Goal: Task Accomplishment & Management: Complete application form

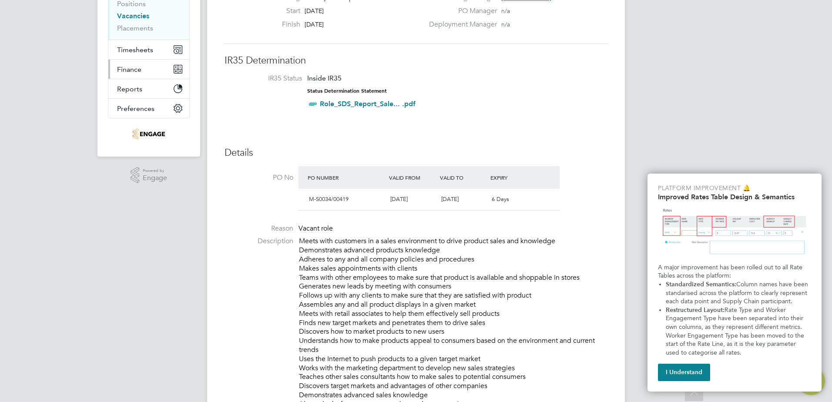
scroll to position [43, 0]
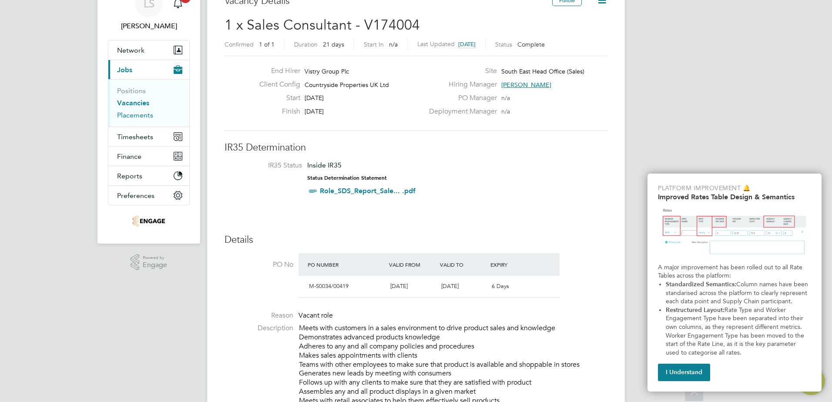
click at [136, 115] on link "Placements" at bounding box center [135, 115] width 36 height 8
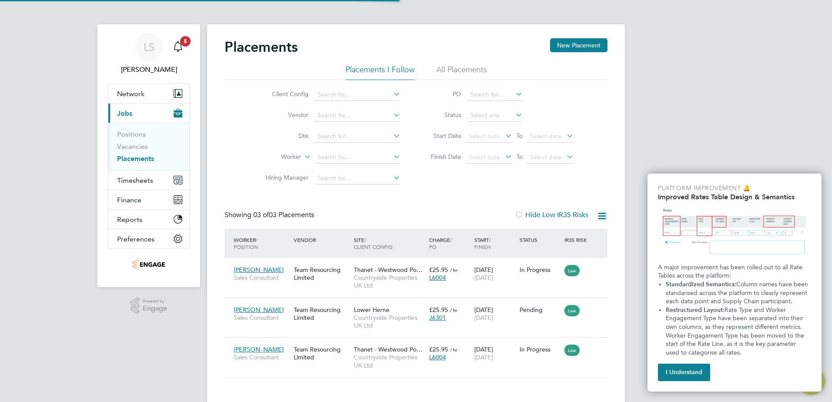
scroll to position [4, 4]
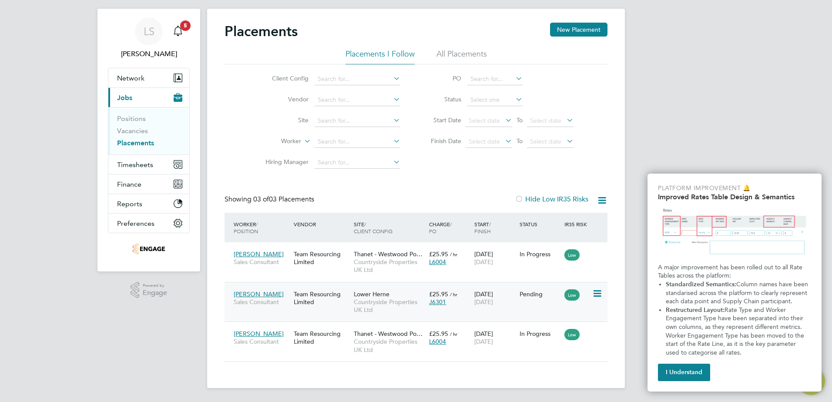
click at [262, 296] on span "[PERSON_NAME]" at bounding box center [259, 294] width 50 height 8
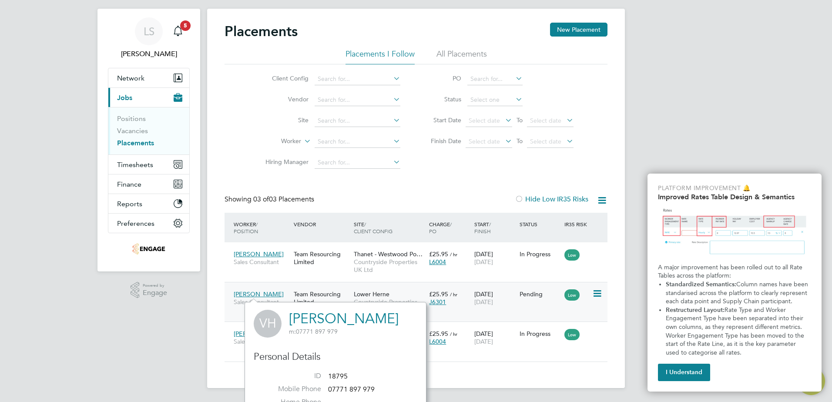
click at [594, 297] on icon at bounding box center [596, 293] width 9 height 10
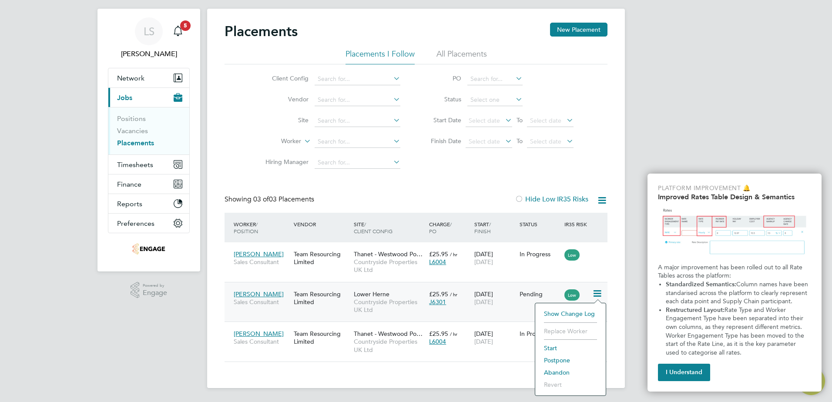
click at [508, 294] on div "24 Aug 2025 31 Aug 2025" at bounding box center [494, 298] width 45 height 24
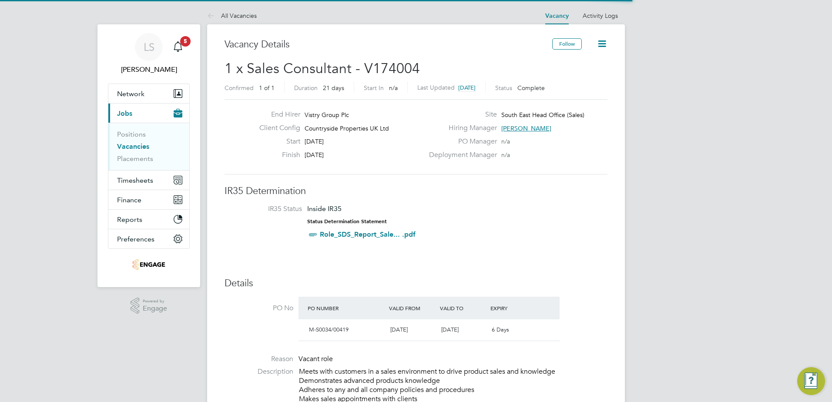
scroll to position [4, 4]
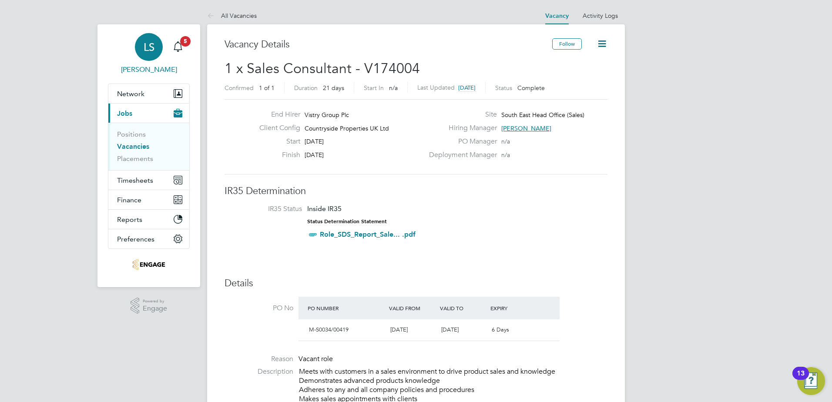
click at [144, 50] on span "LS" at bounding box center [149, 46] width 11 height 11
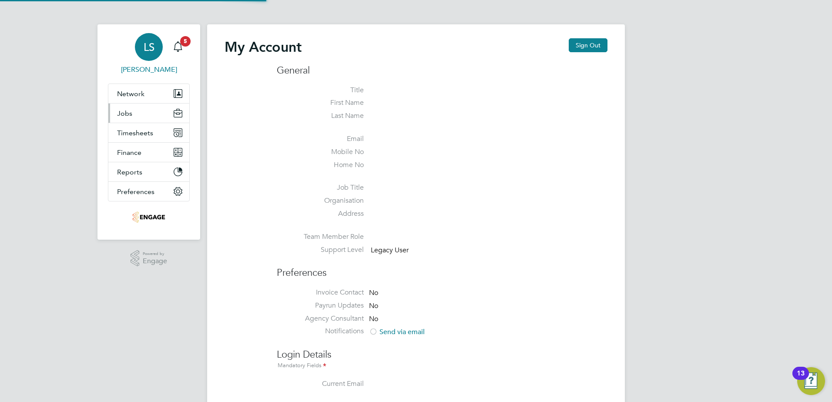
type input "leylansaad@teamresourcing.co.uk"
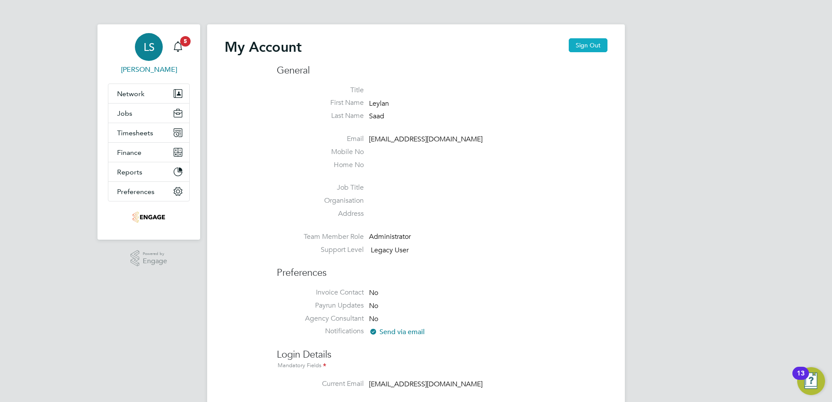
click at [588, 44] on button "Sign Out" at bounding box center [587, 45] width 39 height 14
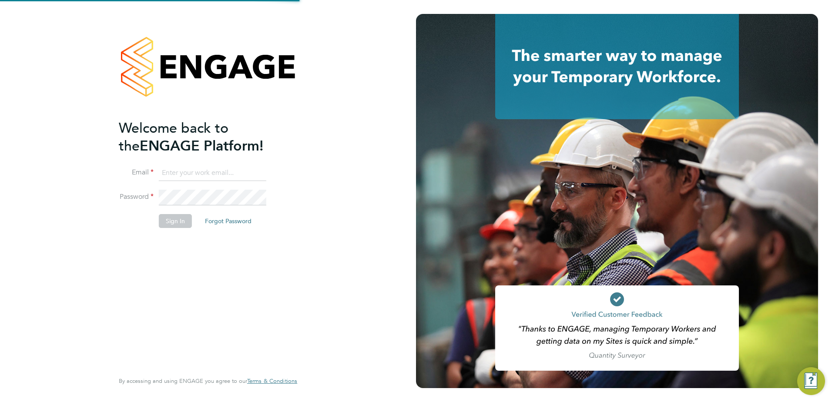
type input "leylansaad@teamresourcing.co.uk"
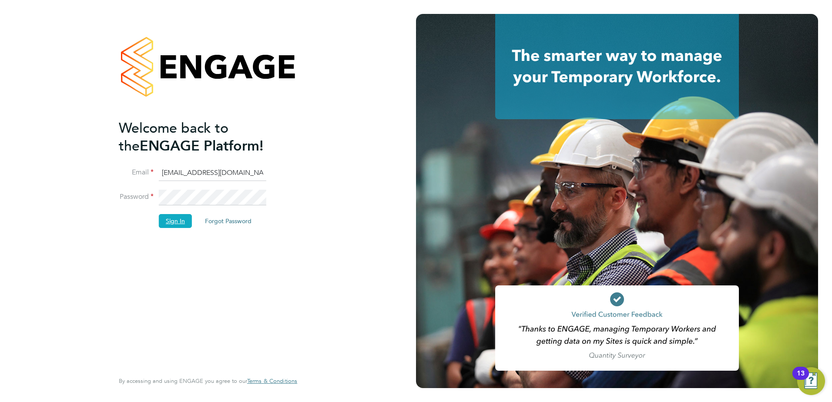
click at [177, 226] on button "Sign In" at bounding box center [175, 221] width 33 height 14
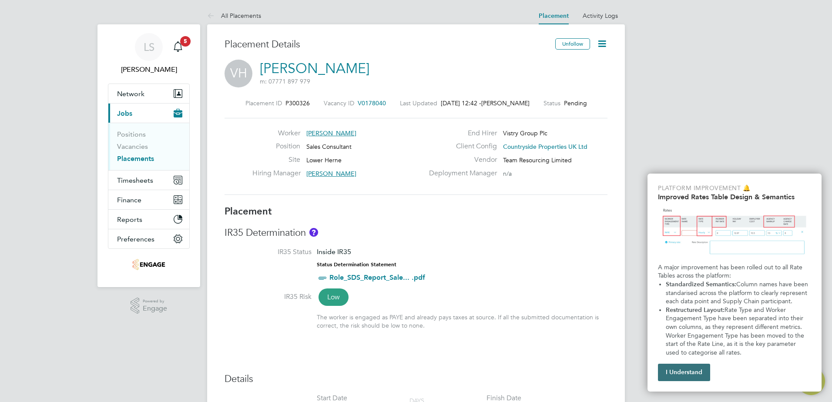
click at [675, 373] on button "I Understand" at bounding box center [684, 372] width 52 height 17
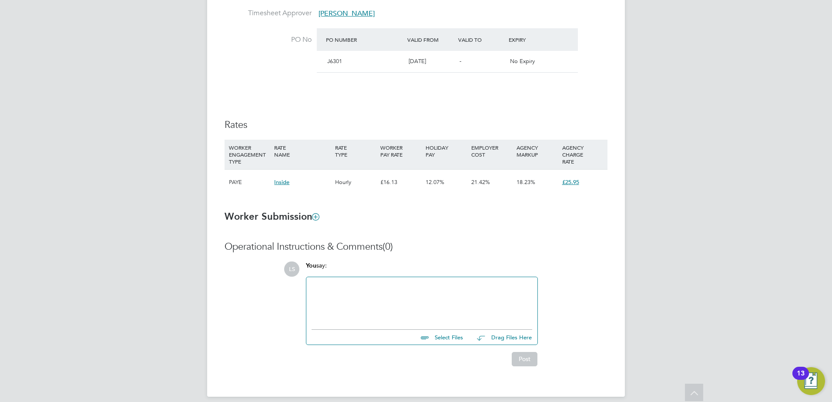
scroll to position [499, 0]
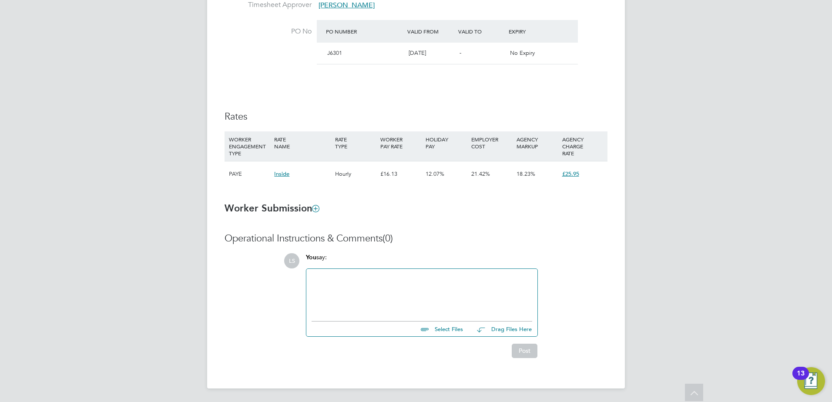
click at [282, 176] on span "Inside" at bounding box center [281, 173] width 15 height 7
click at [438, 219] on ng-form "Placement IR35 Determination IR35 Status Inside IR35 Status Determination State…" at bounding box center [415, 32] width 383 height 652
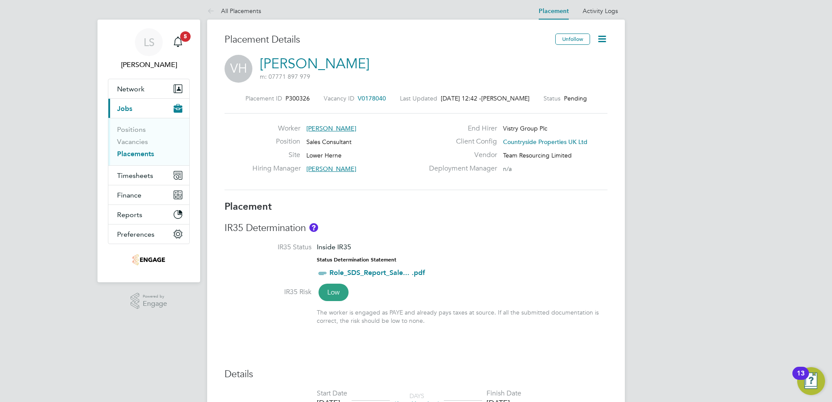
scroll to position [0, 0]
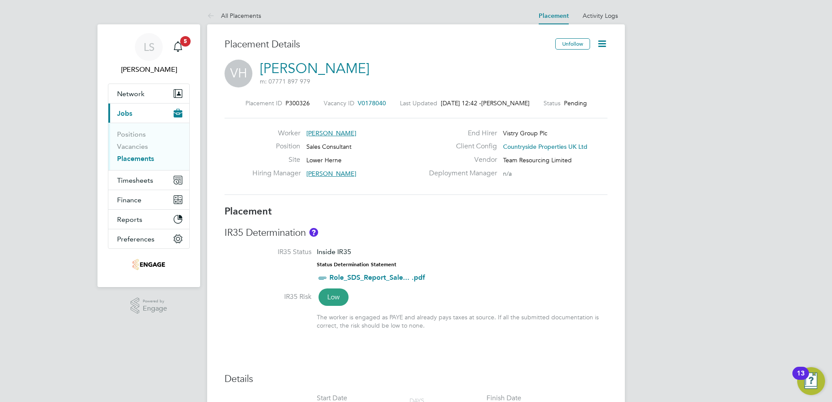
click at [599, 46] on icon at bounding box center [601, 43] width 11 height 11
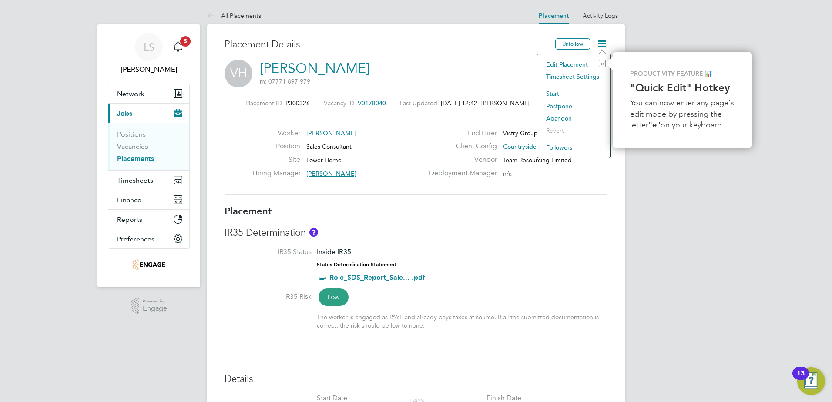
click at [497, 274] on li "IR35 Status Inside IR35 Status Determination Statement Role_SDS_Report_Sale... …" at bounding box center [415, 269] width 383 height 44
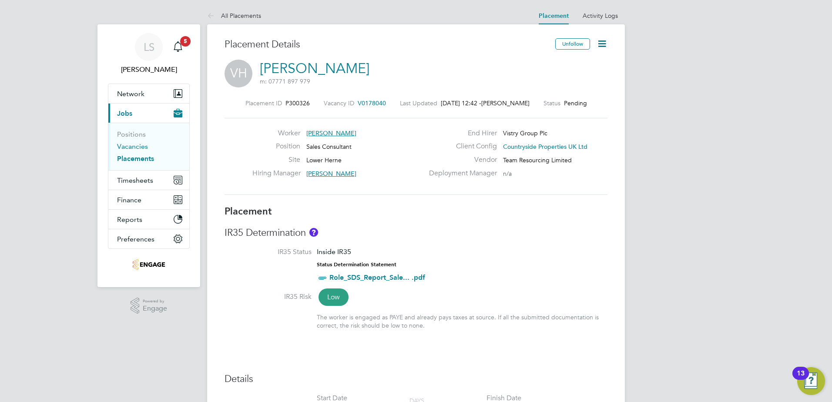
click at [138, 150] on link "Vacancies" at bounding box center [132, 146] width 31 height 8
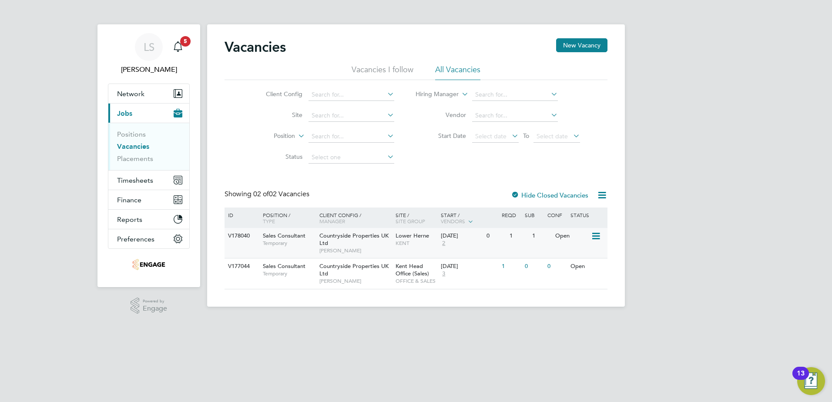
click at [595, 235] on icon at bounding box center [595, 236] width 9 height 10
click at [580, 255] on li "View Details" at bounding box center [575, 256] width 50 height 12
drag, startPoint x: 146, startPoint y: 157, endPoint x: 178, endPoint y: 157, distance: 31.8
click at [146, 157] on link "Placements" at bounding box center [135, 158] width 36 height 8
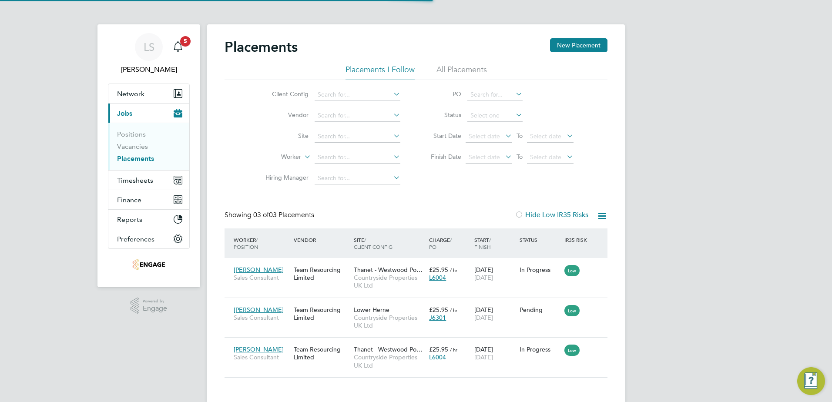
scroll to position [33, 76]
click at [258, 312] on span "[PERSON_NAME]" at bounding box center [259, 310] width 50 height 8
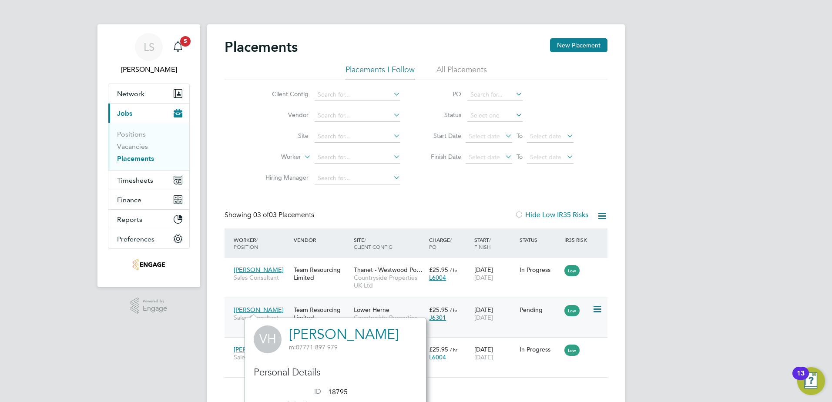
click at [597, 311] on icon at bounding box center [596, 309] width 9 height 10
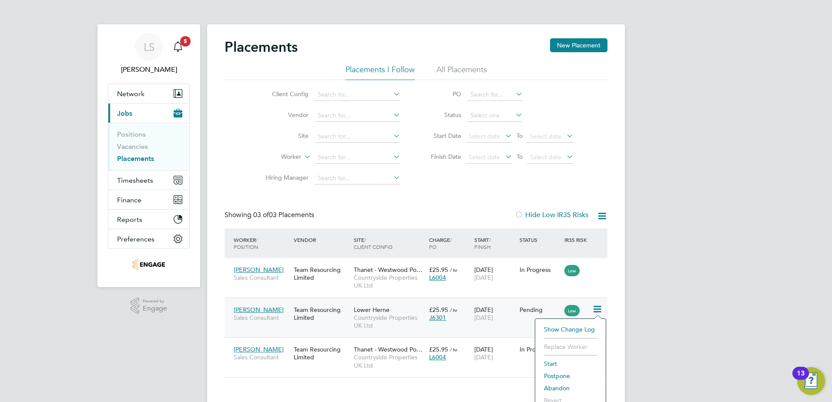
click at [352, 325] on div "Lower Herne Countryside Properties UK Ltd" at bounding box center [388, 317] width 75 height 33
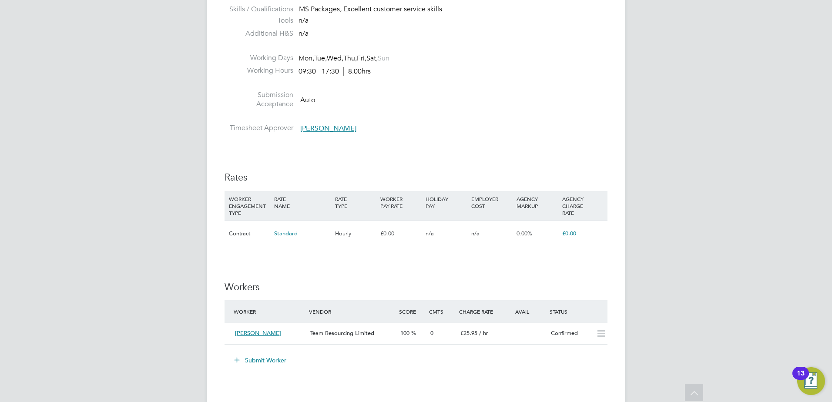
scroll to position [609, 0]
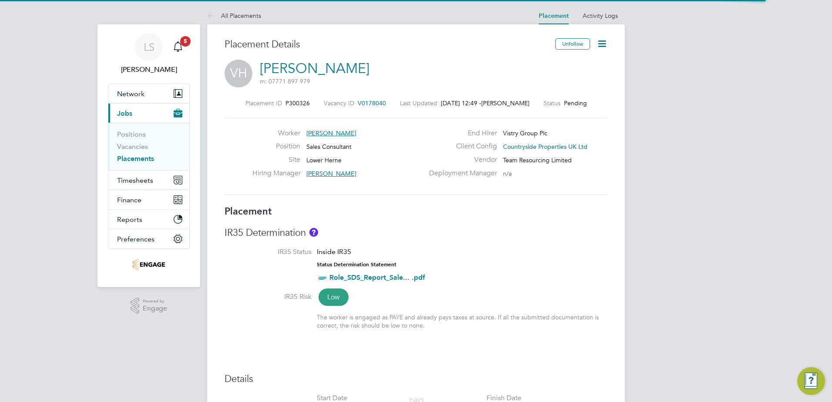
click at [604, 46] on icon at bounding box center [601, 43] width 11 height 11
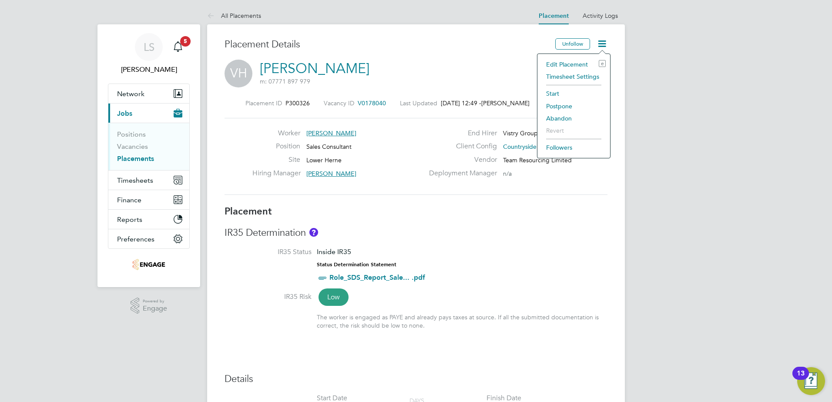
click at [572, 64] on li "Edit Placement e" at bounding box center [574, 64] width 64 height 12
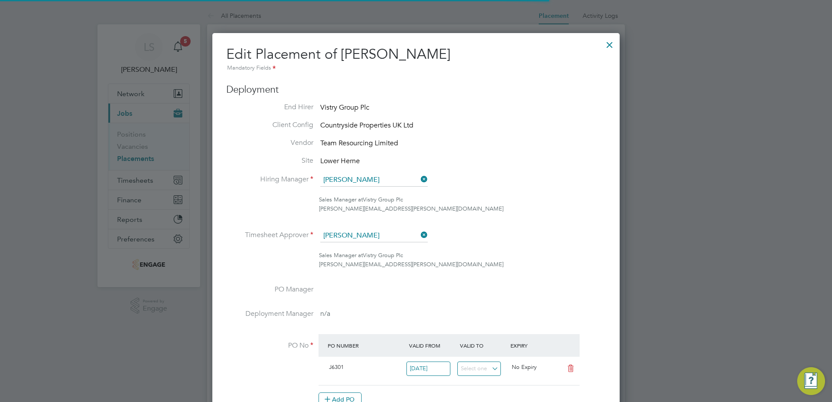
scroll to position [4, 4]
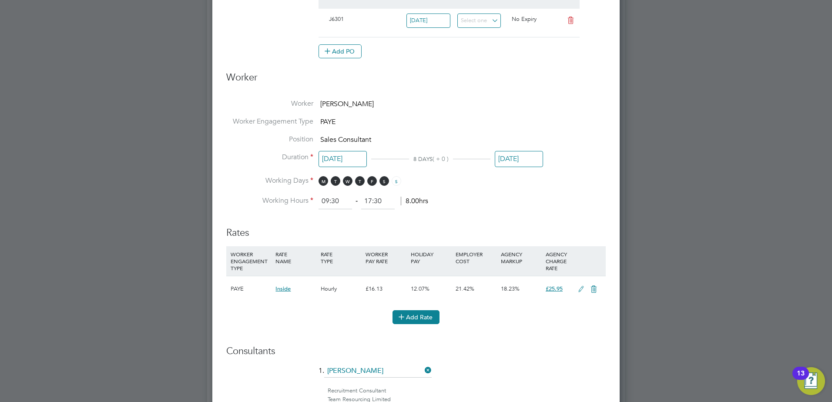
click at [414, 318] on button "Add Rate" at bounding box center [415, 317] width 47 height 14
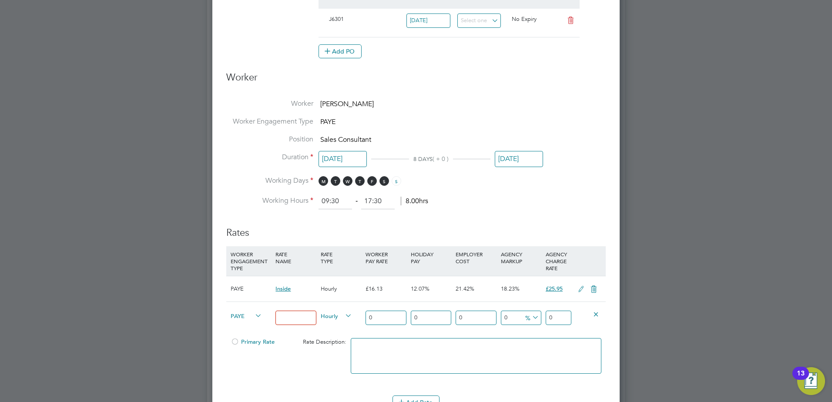
click at [289, 314] on input at bounding box center [295, 318] width 40 height 14
type input "BH"
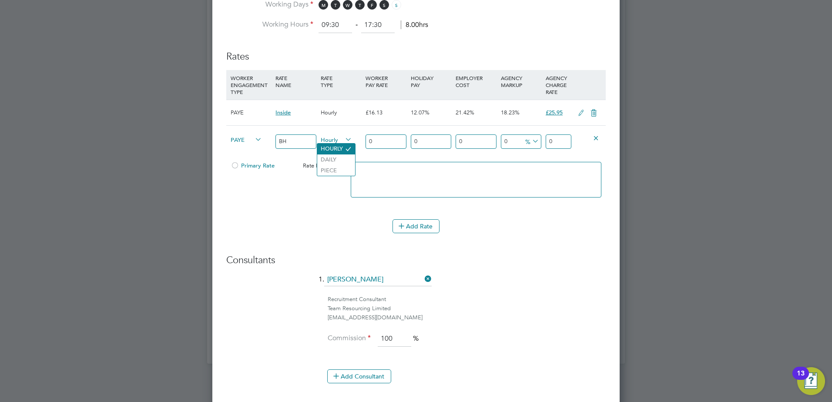
click at [345, 150] on icon at bounding box center [348, 148] width 7 height 7
click at [388, 134] on input "0" at bounding box center [385, 141] width 40 height 14
click at [379, 136] on input "0" at bounding box center [385, 141] width 40 height 14
type input "2"
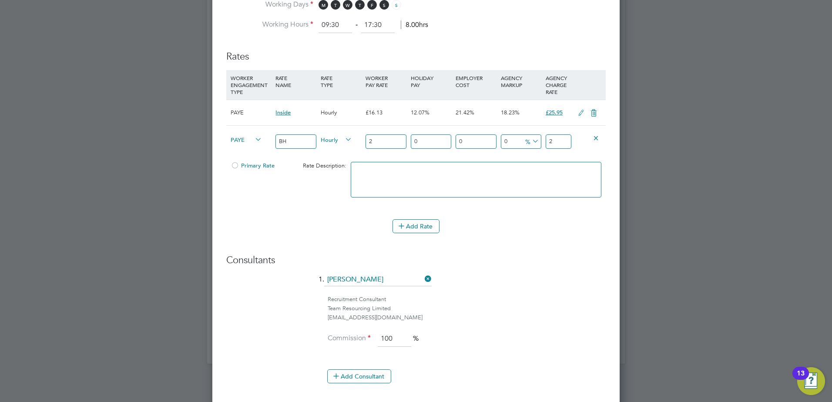
type input "20"
type input "20.1"
type input "20.16"
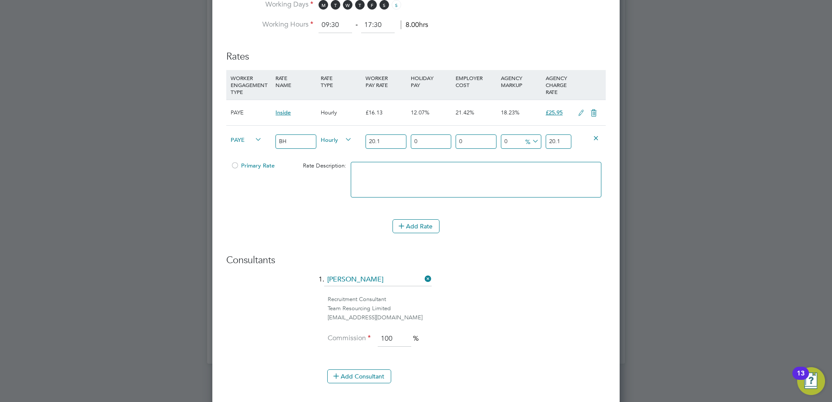
type input "20.16"
click at [419, 140] on input "0" at bounding box center [431, 141] width 40 height 14
type input "1"
type input "20.3616"
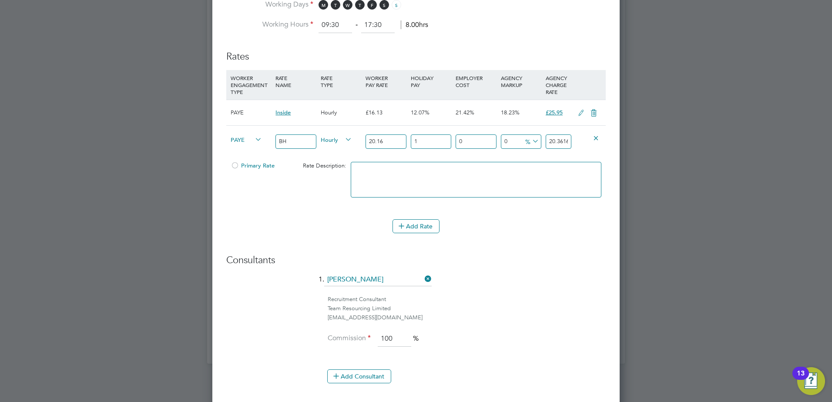
type input "12"
type input "22.5792"
type input "12.9"
type input "22.76064"
type input "12"
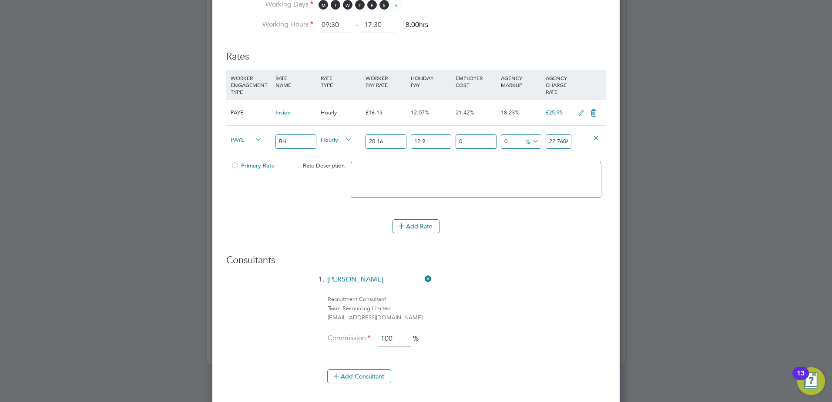
type input "22.5792"
type input "12.07"
type input "22.593312"
type input "12.07"
click at [477, 141] on input "0" at bounding box center [475, 141] width 40 height 14
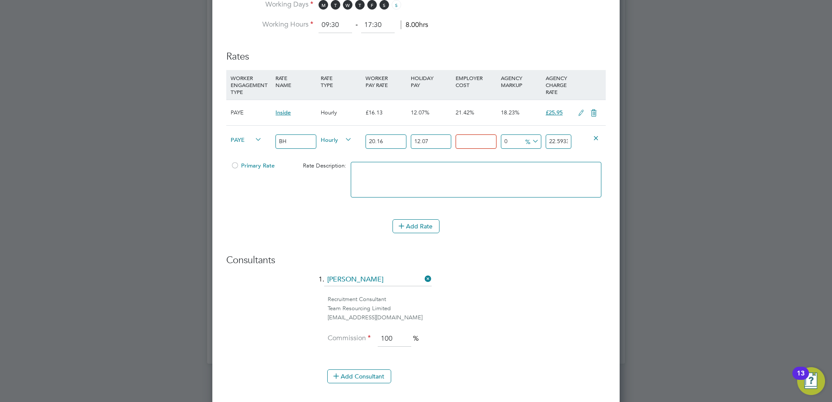
type input "1"
type input "22.81924512"
type input "18"
type input "26.66010816"
type input "18.5"
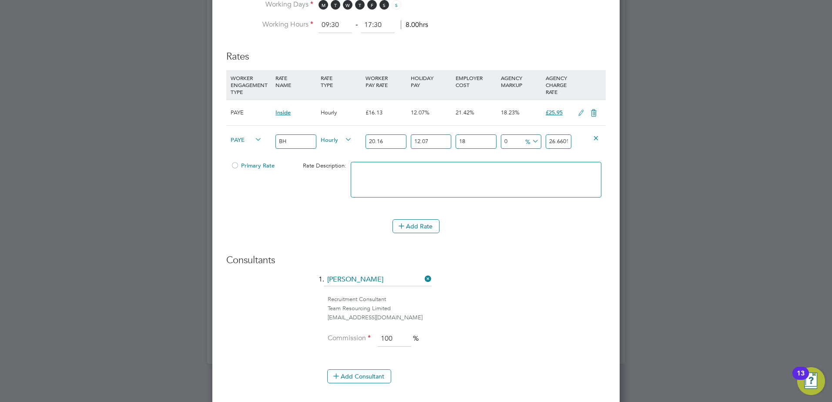
type input "26.77307472"
drag, startPoint x: 472, startPoint y: 141, endPoint x: 457, endPoint y: 140, distance: 15.7
click at [457, 140] on input "18.5" at bounding box center [475, 141] width 40 height 14
type input "18.5"
click at [512, 143] on input "0" at bounding box center [521, 141] width 40 height 14
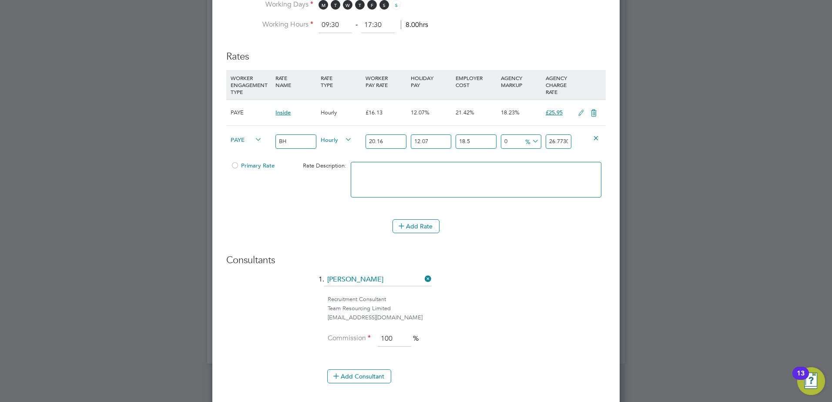
click at [525, 138] on span "%" at bounding box center [531, 141] width 18 height 10
click at [540, 163] on li "£" at bounding box center [532, 162] width 21 height 11
click at [508, 142] on input "0" at bounding box center [521, 141] width 40 height 14
type input "5"
type input "31.77307472"
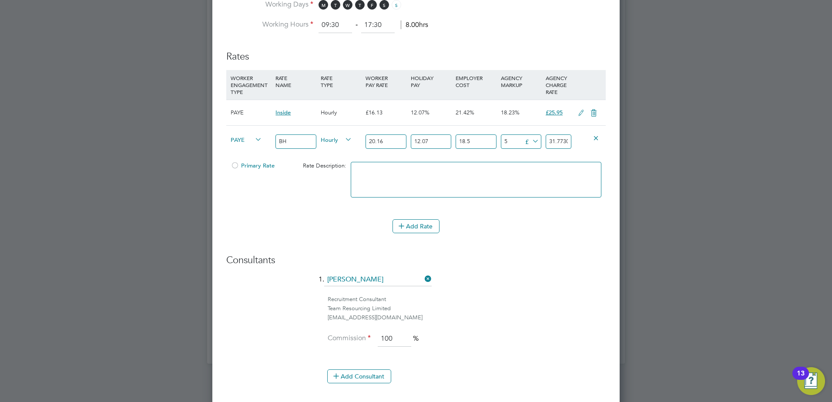
type input "5.6"
type input "32.37307472"
type input "5.65"
type input "32.42307472"
click at [547, 163] on textarea at bounding box center [476, 180] width 251 height 36
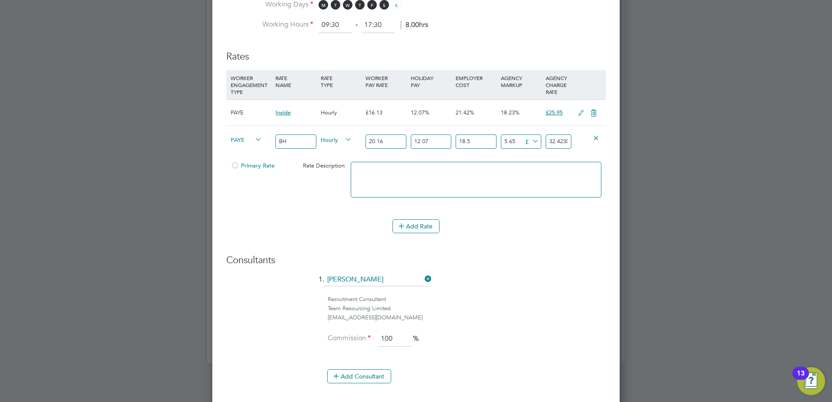
scroll to position [0, 14]
drag, startPoint x: 565, startPoint y: 141, endPoint x: 579, endPoint y: 141, distance: 13.5
click at [579, 141] on div "PAYE BH Hourly 20.16 12.07 n/a 18.5 n/a 21.10329149374592 5.65 £ 32.42307472" at bounding box center [415, 141] width 379 height 32
click at [558, 142] on input "32.42307472" at bounding box center [558, 141] width 26 height 14
drag, startPoint x: 551, startPoint y: 140, endPoint x: 582, endPoint y: 142, distance: 31.3
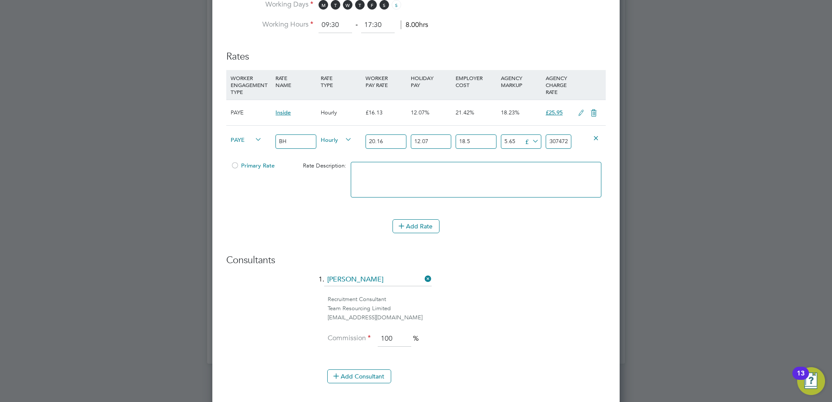
click at [582, 142] on div "PAYE BH Hourly 20.16 12.07 n/a 18.5 n/a 21.10329149374592 5.65 £ 32.42307472" at bounding box center [415, 141] width 379 height 32
type input "5.64992528"
type input "32.423"
type input "5.65692528"
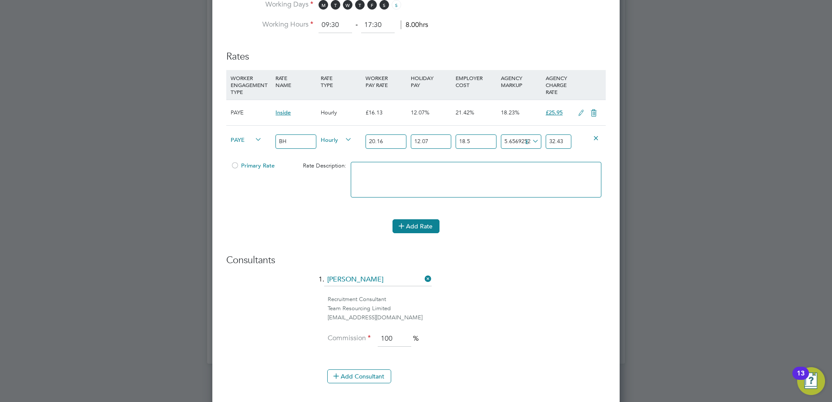
type input "32.43"
click at [413, 226] on button "Add Rate" at bounding box center [415, 226] width 47 height 14
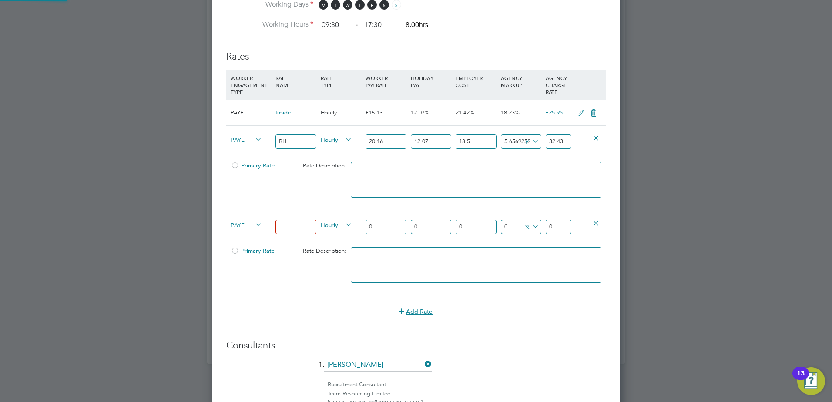
scroll to position [1123, 408]
click at [592, 223] on icon at bounding box center [595, 223] width 7 height 7
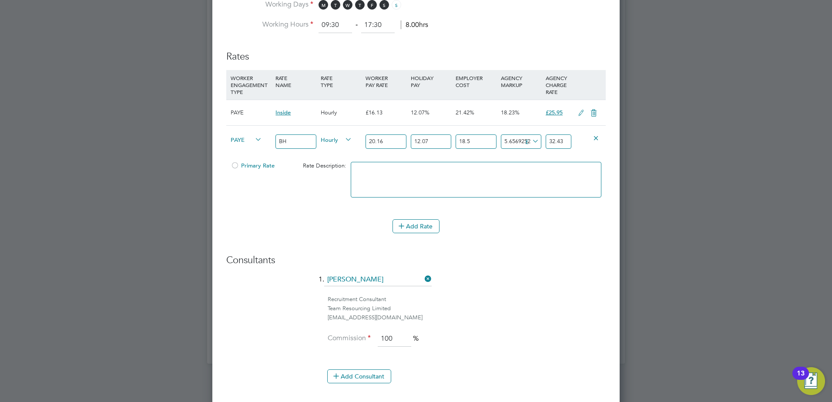
scroll to position [669, 0]
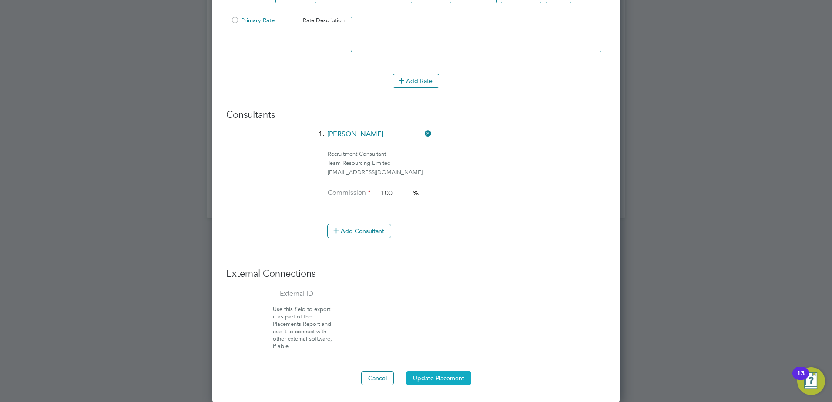
drag, startPoint x: 430, startPoint y: 376, endPoint x: 435, endPoint y: 377, distance: 4.8
click at [430, 376] on button "Update Placement" at bounding box center [438, 378] width 65 height 14
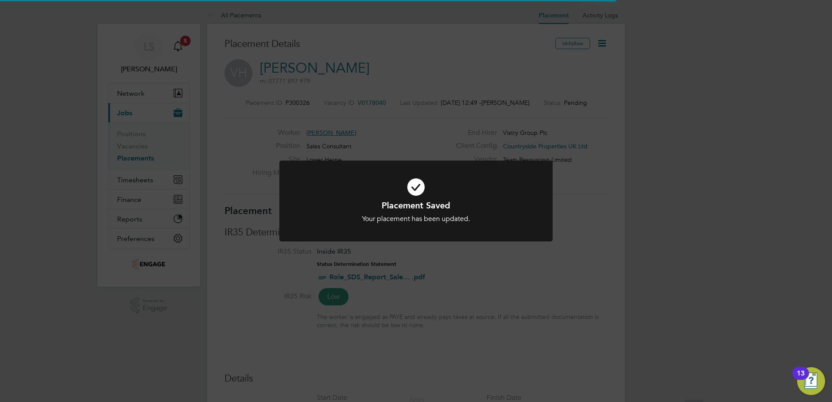
scroll to position [0, 0]
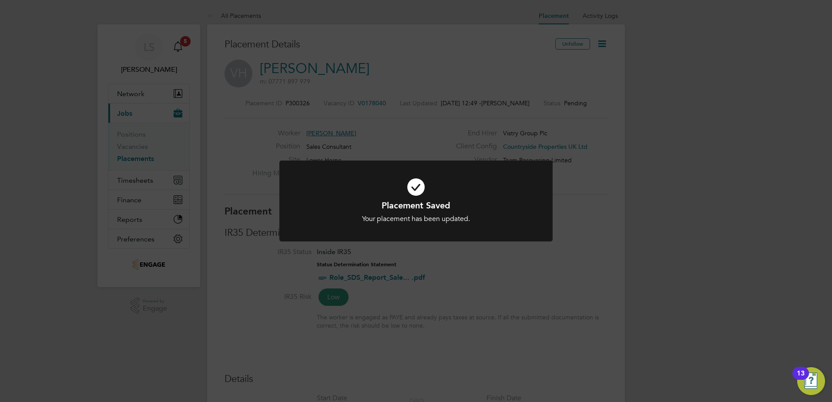
click at [711, 139] on div "Placement Saved Your placement has been updated. Cancel Okay" at bounding box center [416, 201] width 832 height 402
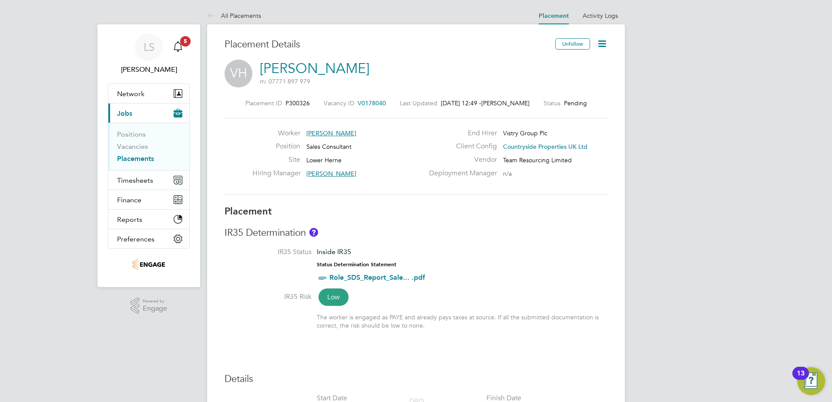
drag, startPoint x: 146, startPoint y: 160, endPoint x: 196, endPoint y: 163, distance: 50.1
click at [146, 160] on link "Placements" at bounding box center [135, 158] width 37 height 8
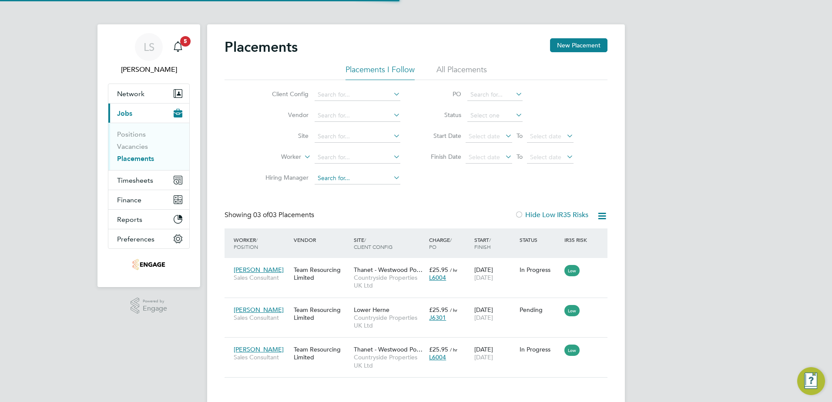
scroll to position [33, 76]
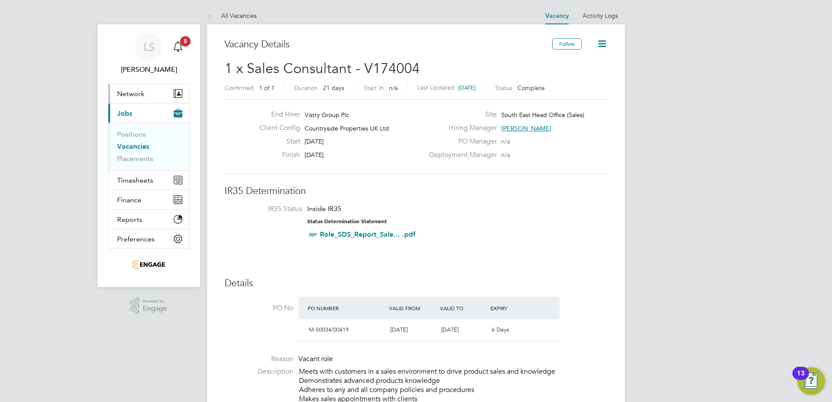
click at [138, 97] on span "Network" at bounding box center [130, 94] width 27 height 8
click at [137, 96] on span "Network" at bounding box center [130, 94] width 27 height 8
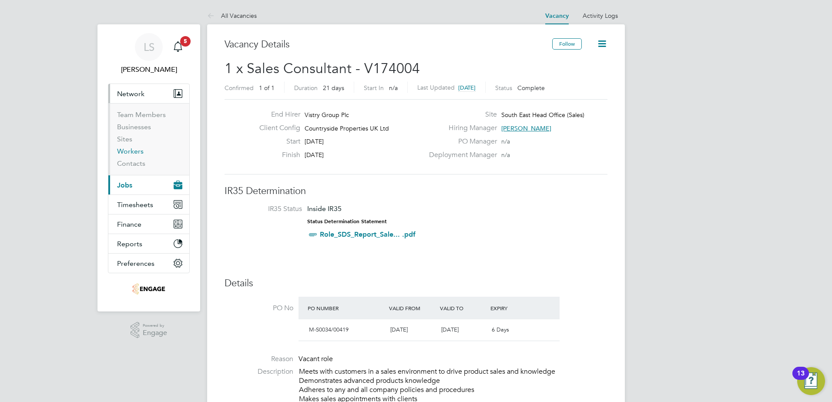
drag, startPoint x: 127, startPoint y: 151, endPoint x: 205, endPoint y: 167, distance: 79.4
click at [127, 152] on link "Workers" at bounding box center [130, 151] width 27 height 8
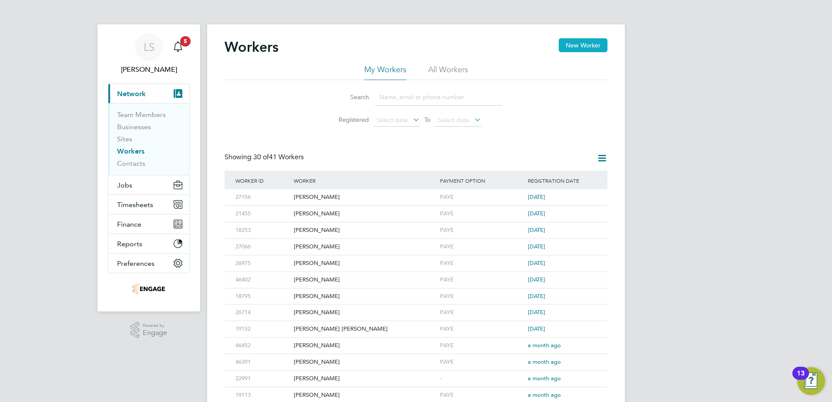
click at [594, 47] on button "New Worker" at bounding box center [582, 45] width 49 height 14
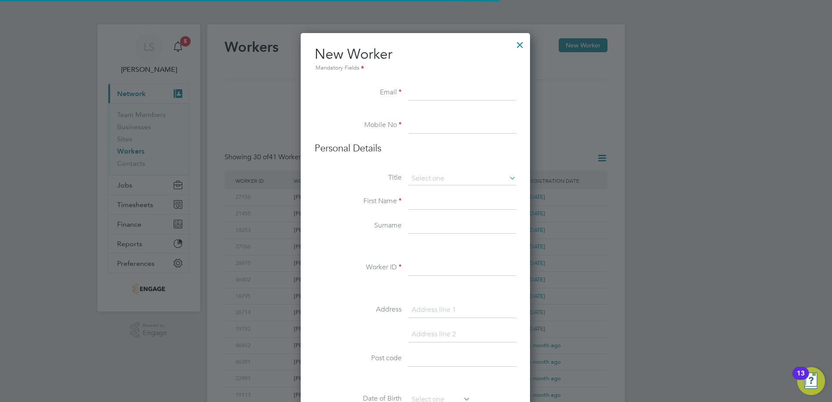
scroll to position [740, 231]
paste input "[EMAIL_ADDRESS][DOMAIN_NAME]"
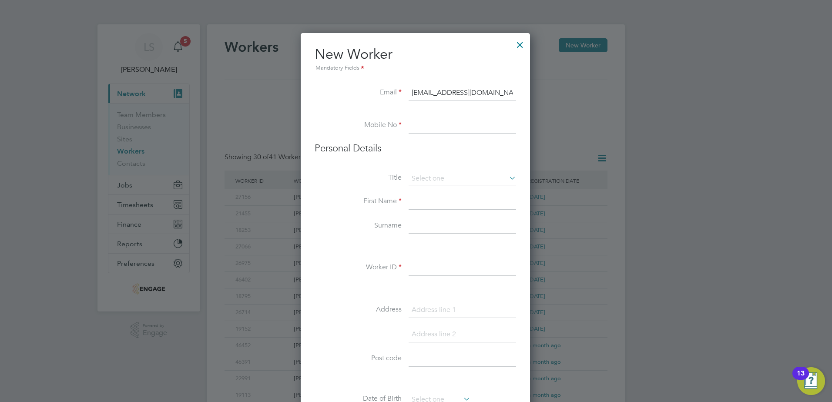
type input "[EMAIL_ADDRESS][DOMAIN_NAME]"
click at [415, 124] on input at bounding box center [461, 126] width 107 height 16
paste input "07903 990 777"
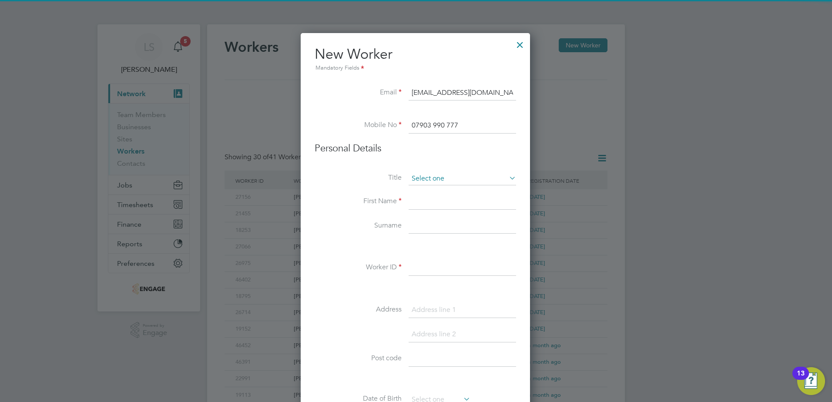
type input "07903 990 777"
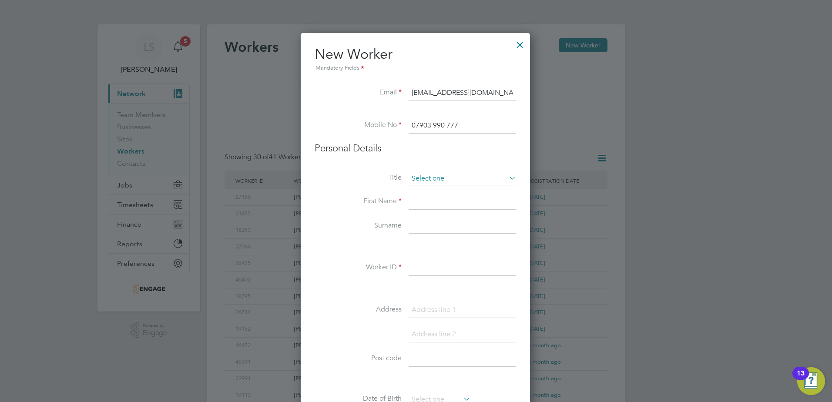
click at [432, 176] on input at bounding box center [461, 178] width 107 height 13
click at [425, 211] on li "Miss" at bounding box center [462, 213] width 108 height 11
type input "Miss"
click at [422, 202] on input at bounding box center [461, 202] width 107 height 16
drag, startPoint x: 462, startPoint y: 201, endPoint x: 441, endPoint y: 199, distance: 21.0
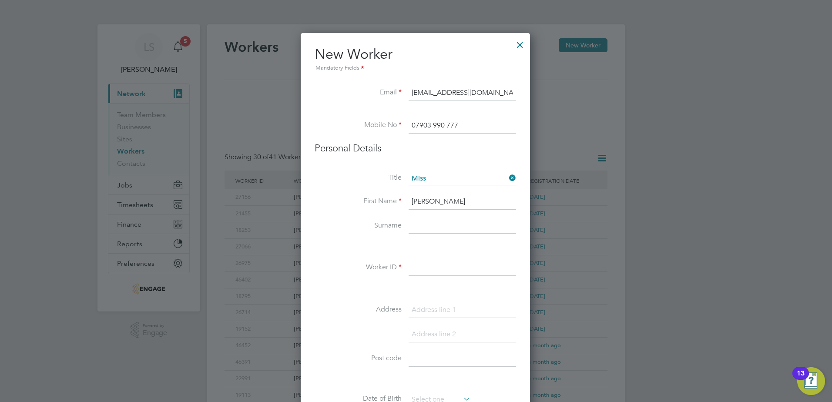
click at [441, 199] on input "[PERSON_NAME]" at bounding box center [461, 202] width 107 height 16
type input "[PERSON_NAME]"
click at [436, 226] on input at bounding box center [461, 226] width 107 height 16
paste input "[PERSON_NAME]"
type input "[PERSON_NAME]"
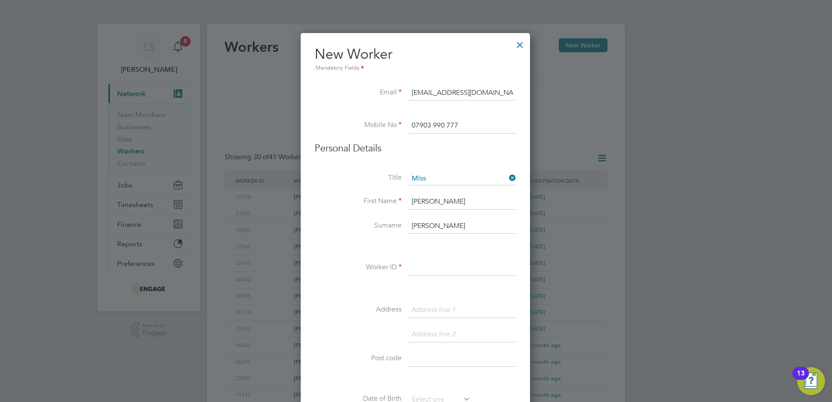
click at [427, 268] on input at bounding box center [461, 268] width 107 height 16
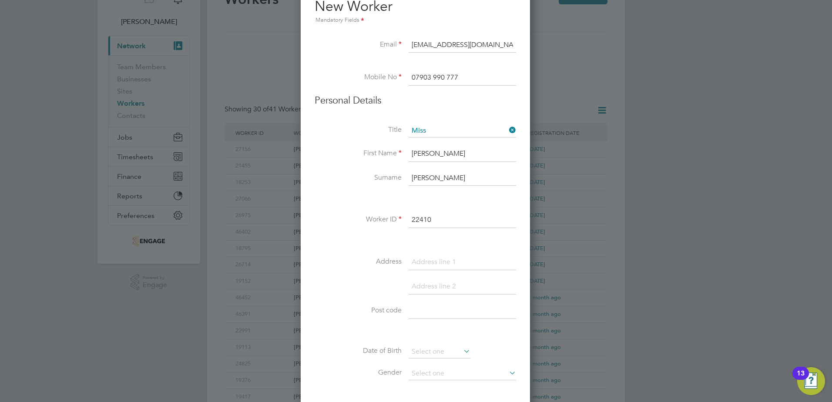
scroll to position [130, 0]
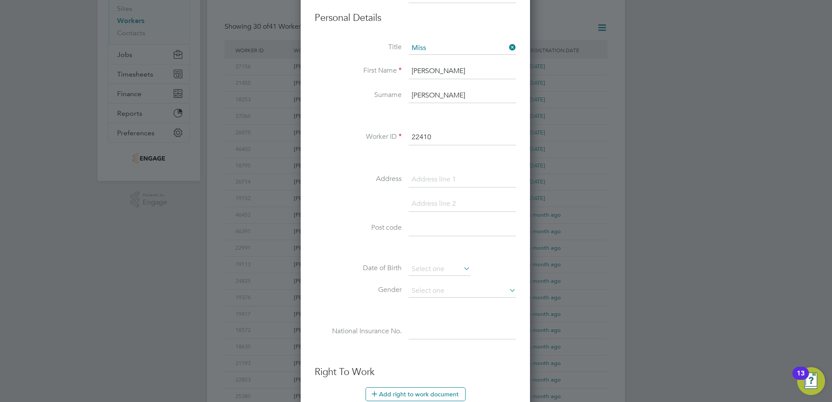
type input "22410"
click at [427, 178] on input at bounding box center [461, 180] width 107 height 16
paste input "[STREET_ADDRESS]"
type input "[STREET_ADDRESS]"
click at [428, 230] on input at bounding box center [461, 229] width 107 height 16
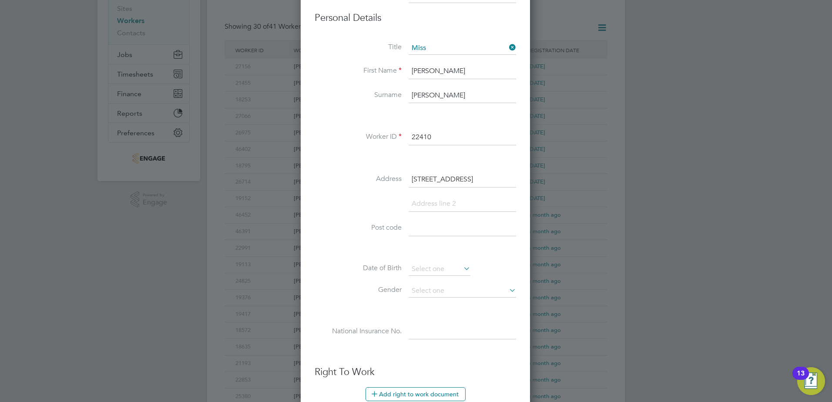
paste input "BN23 5NB"
type input "BN23 5NB"
click at [434, 267] on input at bounding box center [439, 269] width 62 height 13
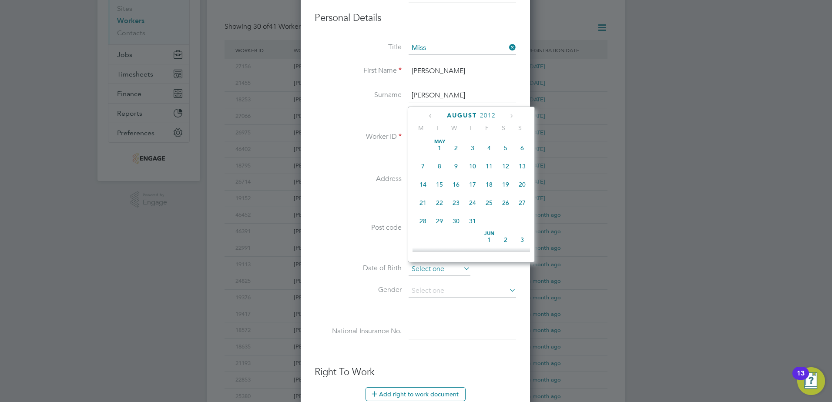
scroll to position [320, 0]
click at [484, 113] on span "2012" at bounding box center [488, 115] width 16 height 7
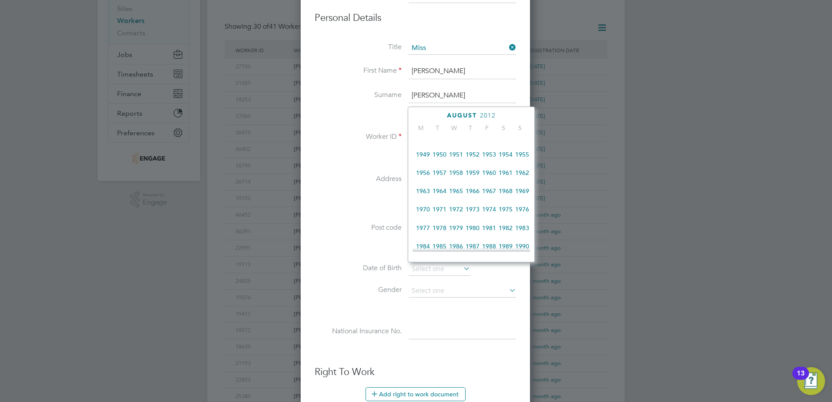
scroll to position [100, 0]
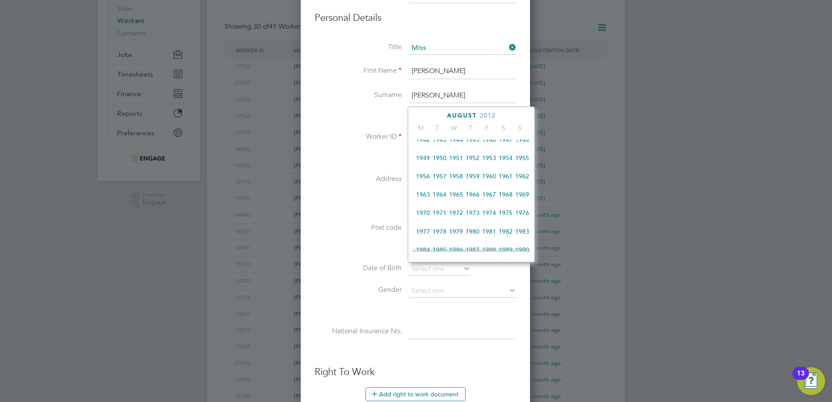
click at [428, 178] on span "1956" at bounding box center [423, 176] width 17 height 17
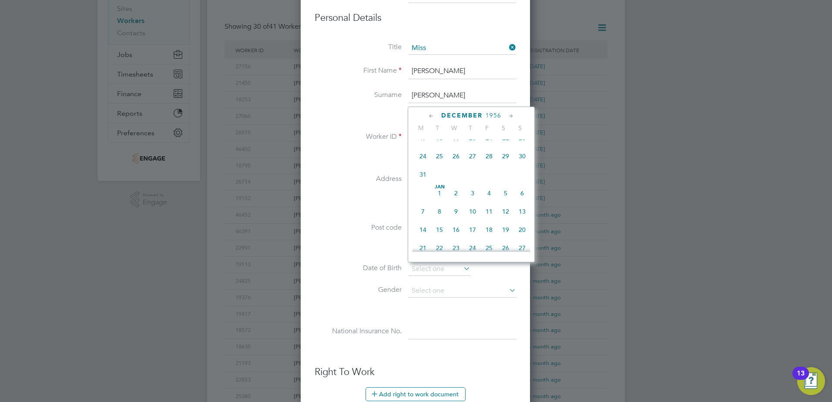
scroll to position [678, 0]
click at [475, 176] on span "13" at bounding box center [472, 167] width 17 height 17
type input "[DATE]"
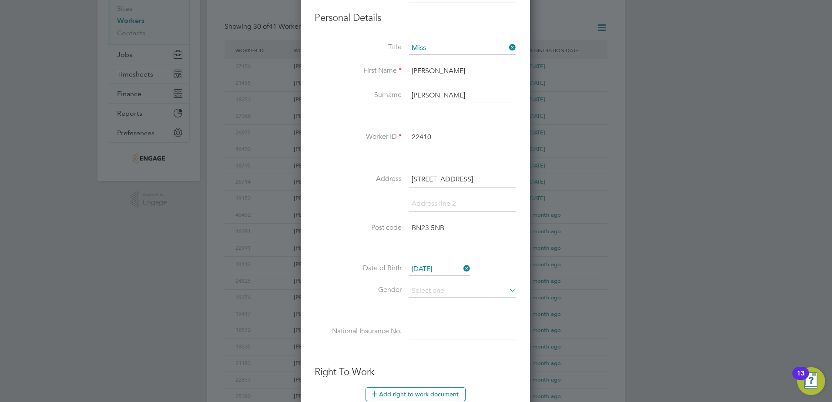
click at [475, 176] on span "13" at bounding box center [472, 167] width 17 height 17
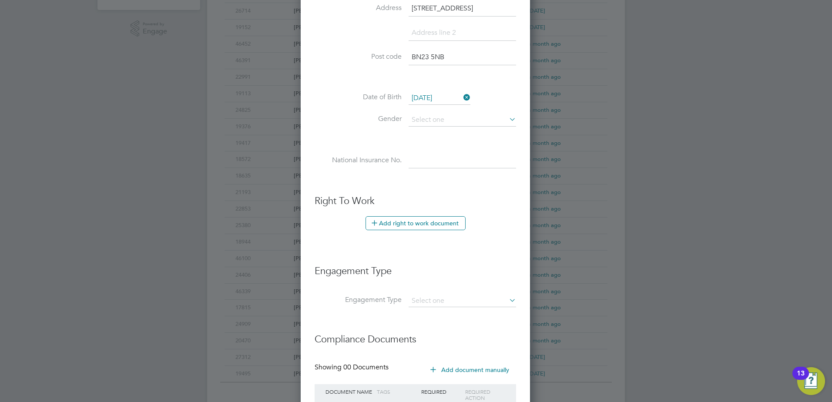
scroll to position [348, 0]
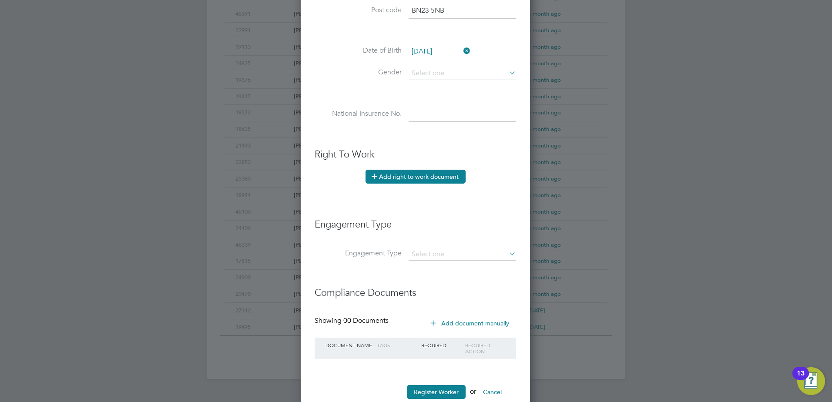
click at [401, 174] on button "Add right to work document" at bounding box center [415, 177] width 100 height 14
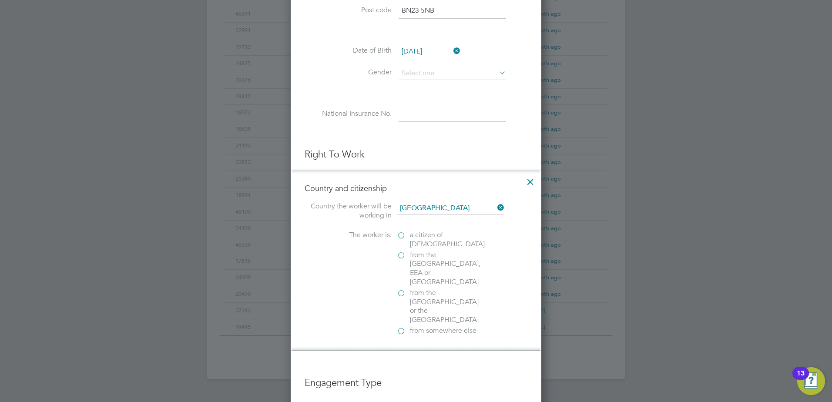
click at [401, 238] on label "a citizen of [DEMOGRAPHIC_DATA]" at bounding box center [440, 240] width 87 height 18
click at [0, 0] on input "a citizen of [DEMOGRAPHIC_DATA]" at bounding box center [0, 0] width 0 height 0
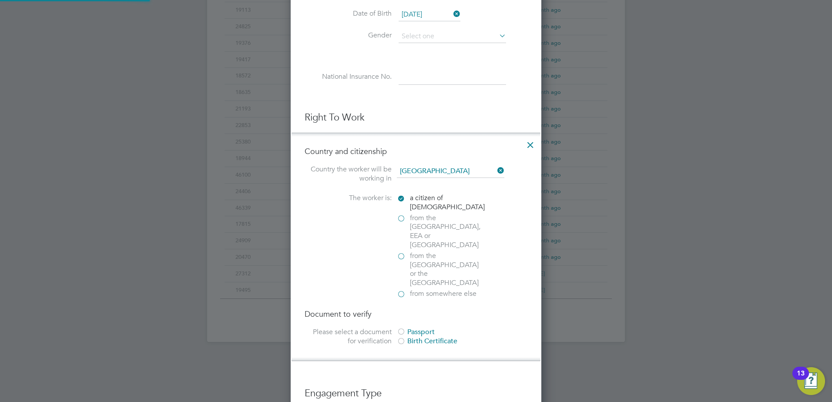
scroll to position [435, 0]
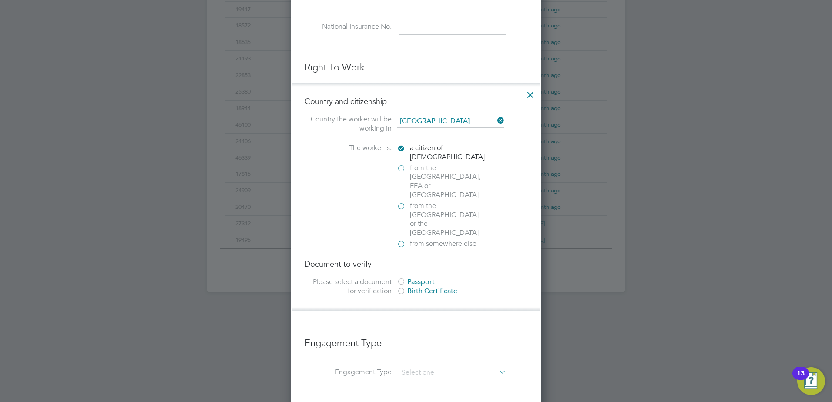
click at [401, 278] on div at bounding box center [401, 282] width 9 height 9
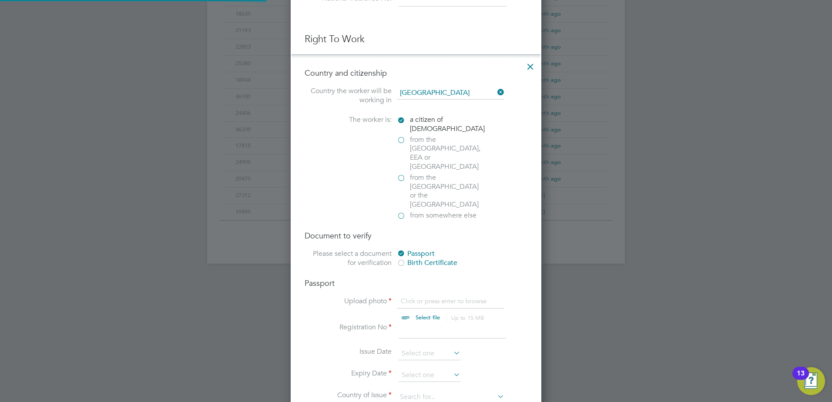
scroll to position [478, 0]
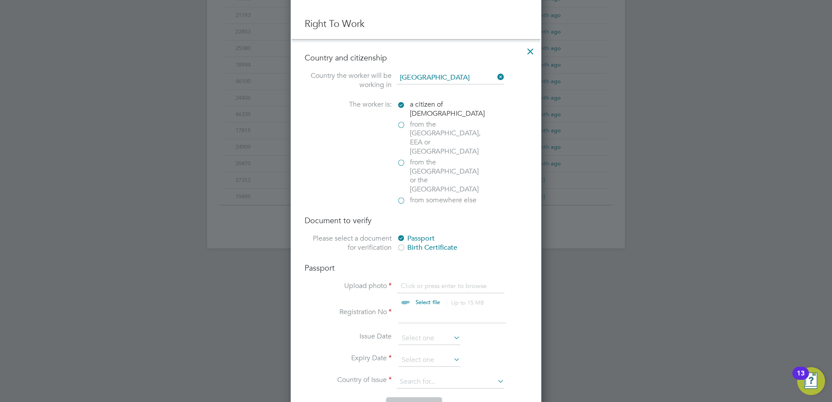
click at [408, 281] on input "file" at bounding box center [436, 294] width 137 height 26
type input "C:\fakepath\[PERSON_NAME].pdf"
click at [415, 308] on input at bounding box center [451, 316] width 107 height 16
type input "128521210"
click at [421, 354] on input at bounding box center [429, 360] width 62 height 13
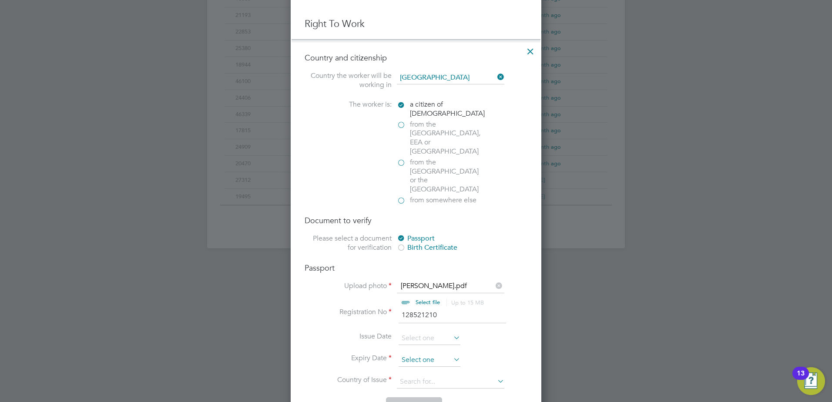
scroll to position [339, 0]
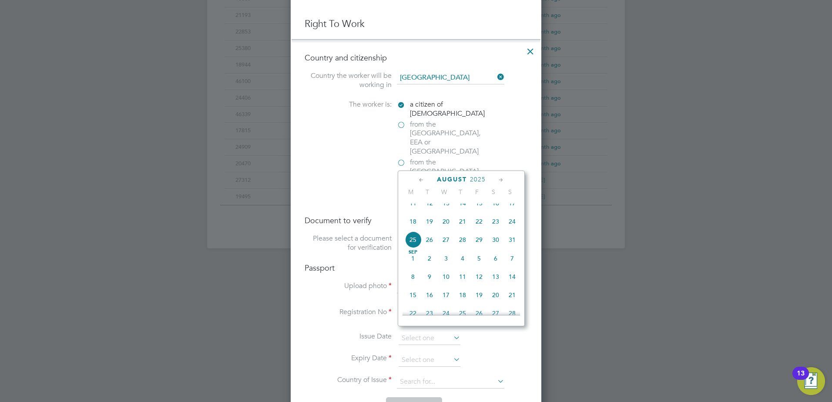
click at [481, 179] on span "2025" at bounding box center [478, 179] width 16 height 7
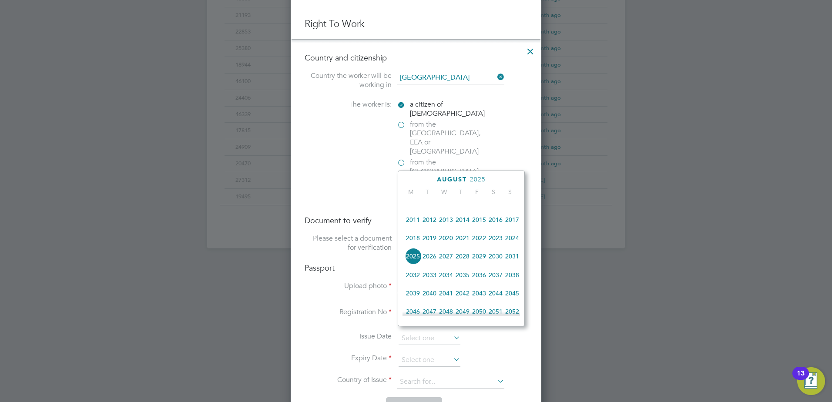
click at [408, 281] on span "2032" at bounding box center [413, 275] width 17 height 17
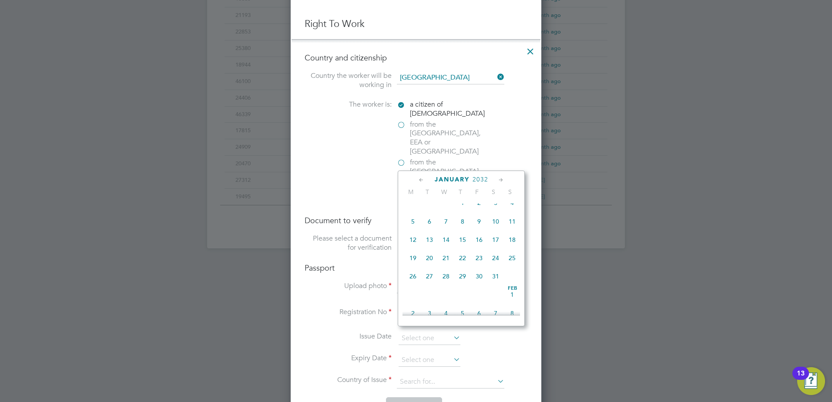
scroll to position [268, 0]
click at [498, 262] on span "17" at bounding box center [495, 255] width 17 height 17
type input "[DATE]"
click at [498, 262] on span "17" at bounding box center [495, 255] width 17 height 17
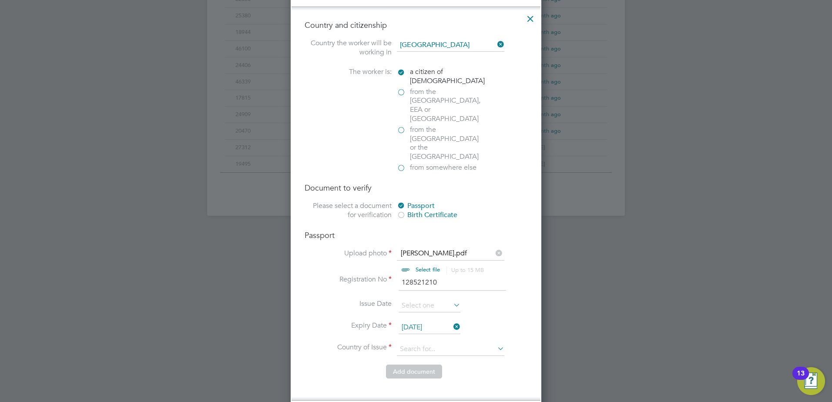
scroll to position [565, 0]
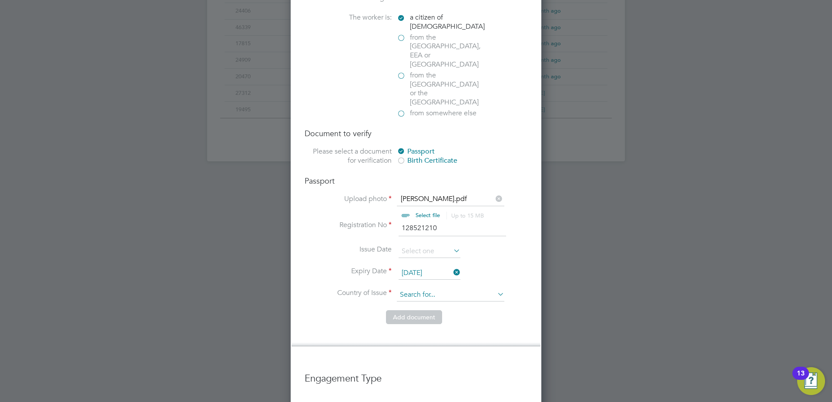
click at [417, 288] on input at bounding box center [450, 294] width 107 height 13
click at [438, 322] on li "Uni [PERSON_NAME] Kingdom" at bounding box center [478, 327] width 164 height 12
type input "[GEOGRAPHIC_DATA]"
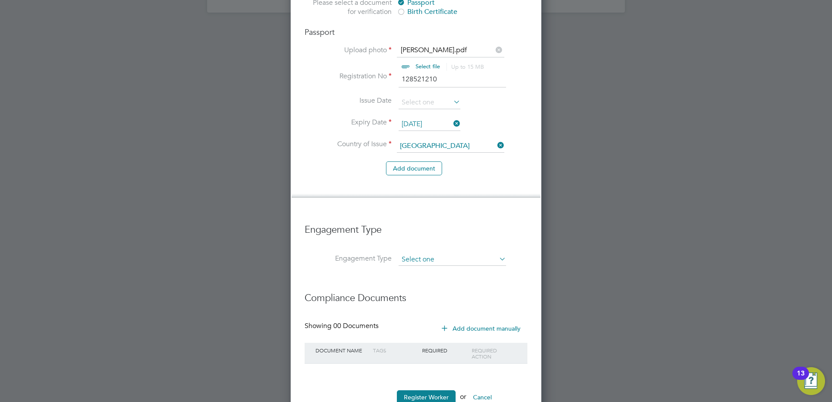
scroll to position [715, 0]
click at [406, 253] on input at bounding box center [451, 259] width 107 height 12
click at [420, 259] on li "PAYE Direct" at bounding box center [452, 256] width 108 height 13
type input "PAYE Direct"
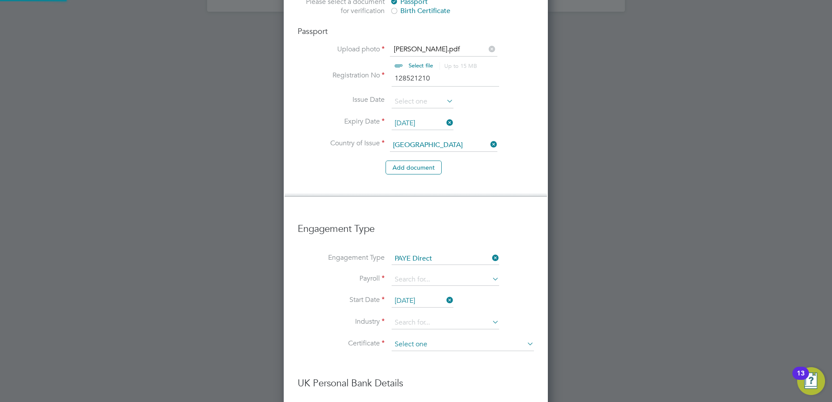
scroll to position [1339, 265]
click at [405, 274] on input at bounding box center [444, 280] width 107 height 12
click at [431, 265] on li "PAYE" at bounding box center [445, 264] width 108 height 13
type input "PAYE"
click at [401, 316] on input at bounding box center [444, 322] width 107 height 13
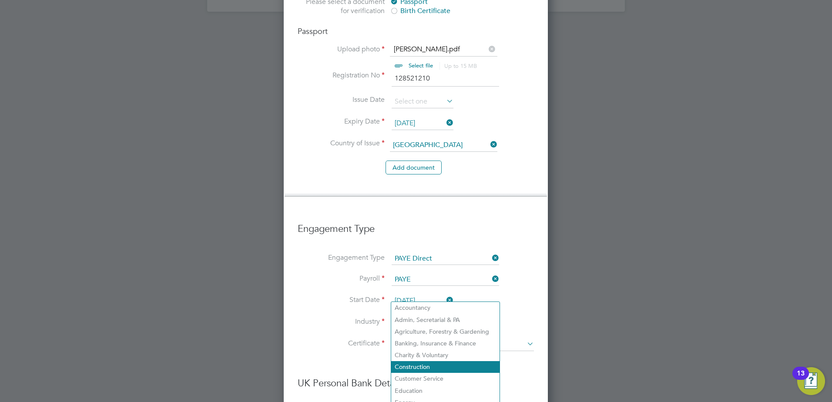
click at [419, 365] on li "Construction" at bounding box center [445, 367] width 108 height 12
type input "Construction"
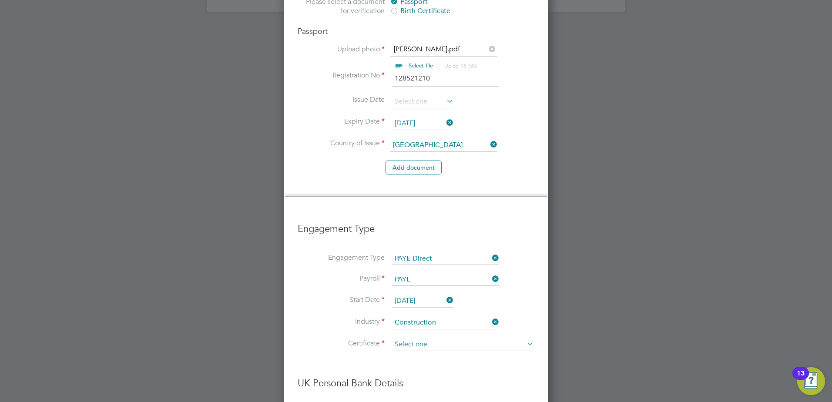
click at [424, 338] on input at bounding box center [462, 344] width 142 height 13
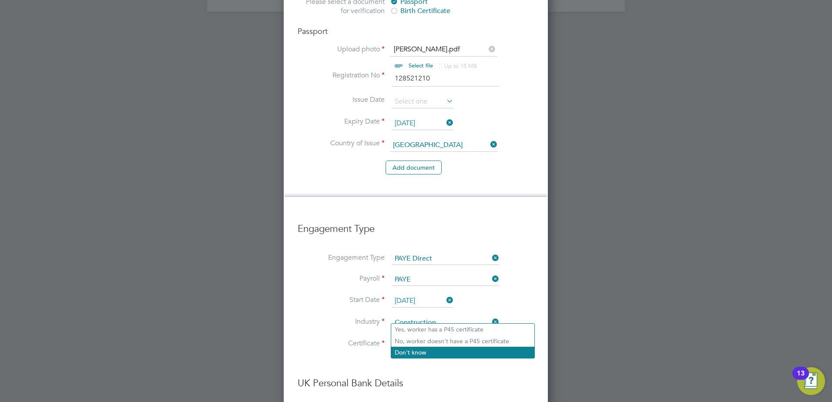
click at [425, 352] on li "Don't know" at bounding box center [462, 352] width 143 height 11
type input "Don't know"
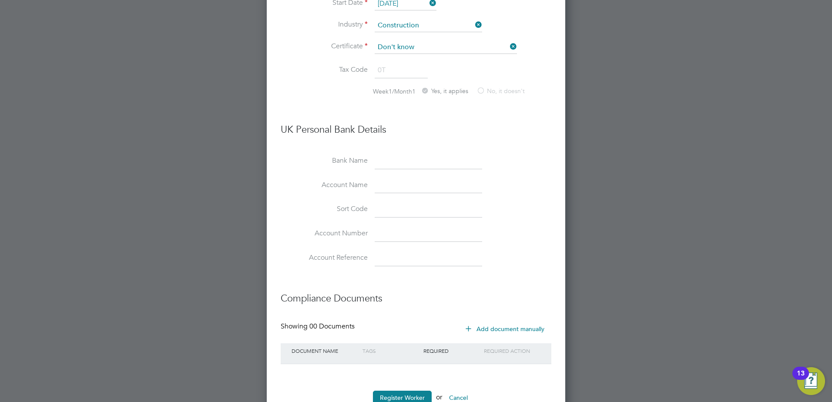
scroll to position [1013, 0]
click at [391, 389] on button "Register Worker" at bounding box center [402, 396] width 59 height 14
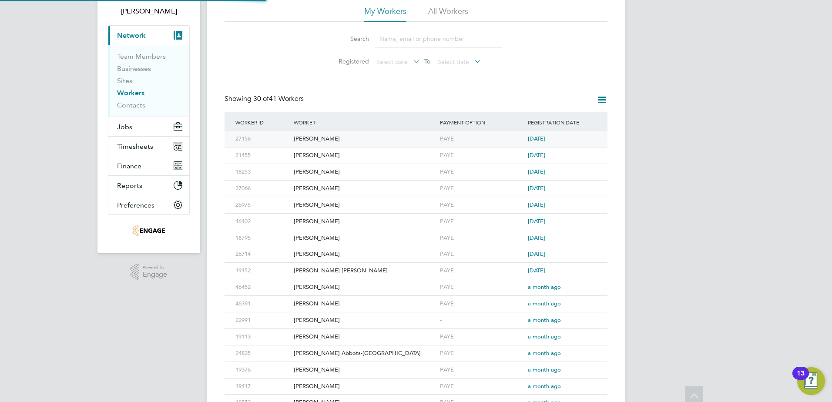
scroll to position [0, 0]
